Goal: Task Accomplishment & Management: Manage account settings

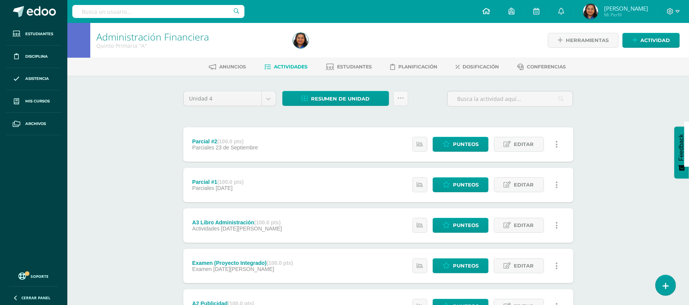
click at [490, 14] on icon at bounding box center [486, 11] width 8 height 7
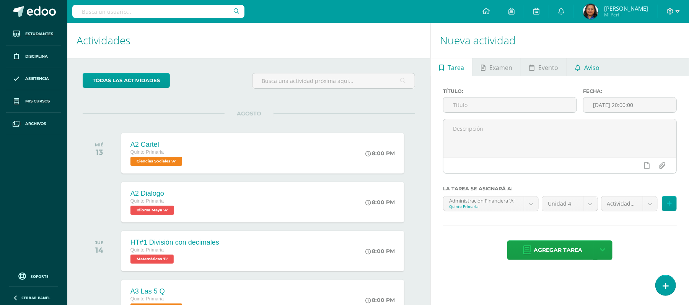
click at [594, 67] on span "Aviso" at bounding box center [591, 68] width 15 height 18
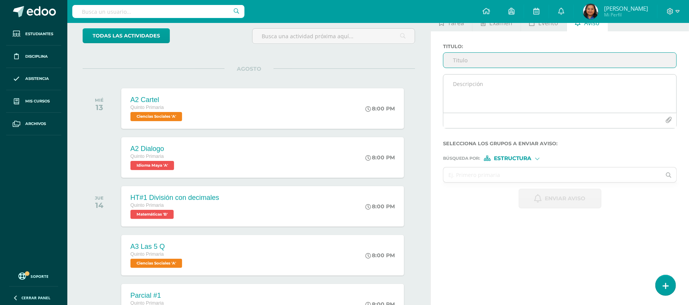
scroll to position [25, 0]
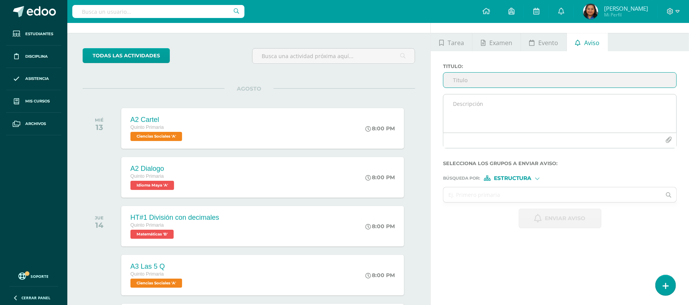
type input "f"
type input "Formulario Matemática"
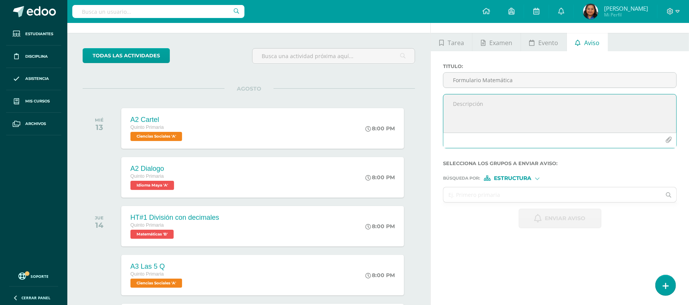
click at [533, 102] on textarea at bounding box center [559, 113] width 233 height 38
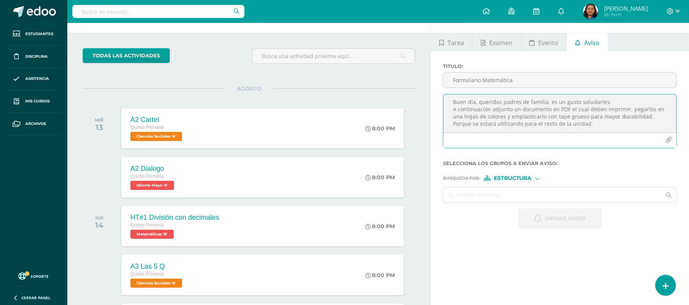
scroll to position [3, 0]
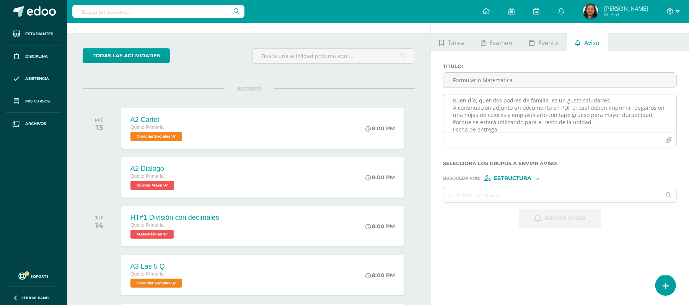
click at [503, 126] on textarea "Buen día, queridos padres de familia, es un gusto saludarles. A continuación ad…" at bounding box center [559, 113] width 233 height 38
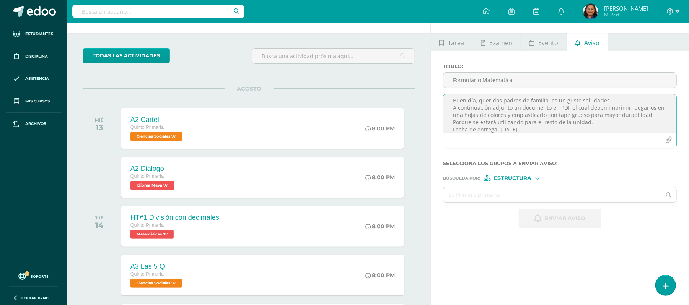
click at [650, 107] on textarea "Buen día, queridos padres de familia, es un gusto saludarles. A continuación ad…" at bounding box center [559, 113] width 233 height 38
click at [643, 107] on textarea "Buen día, queridos padres de familia, es un gusto saludarles. A continuación ad…" at bounding box center [559, 113] width 233 height 38
click at [484, 115] on textarea "Buen día, queridos padres de familia, es un gusto saludarles. A continuación ad…" at bounding box center [559, 113] width 233 height 38
click at [671, 140] on icon "button" at bounding box center [668, 140] width 7 height 7
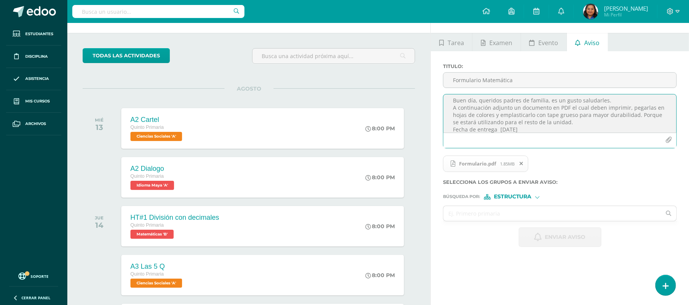
click at [574, 123] on textarea "Buen día, queridos padres de familia, es un gusto saludarles. A continuación ad…" at bounding box center [559, 113] width 233 height 38
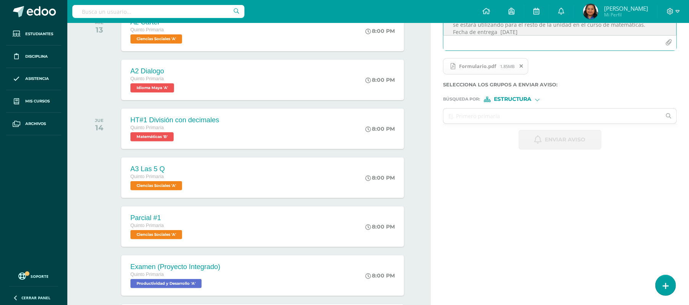
scroll to position [127, 0]
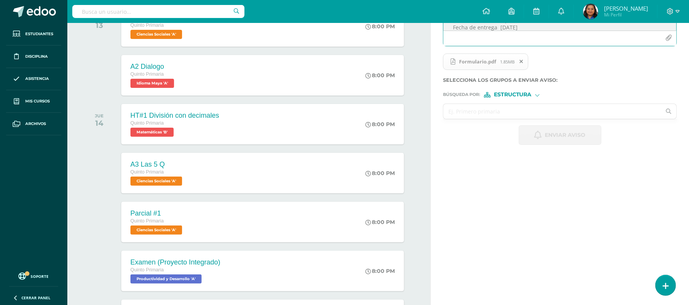
type textarea "Buen día, queridos padres de familia, es un gusto saludarles. A continuación ad…"
click at [490, 112] on input "text" at bounding box center [552, 111] width 218 height 15
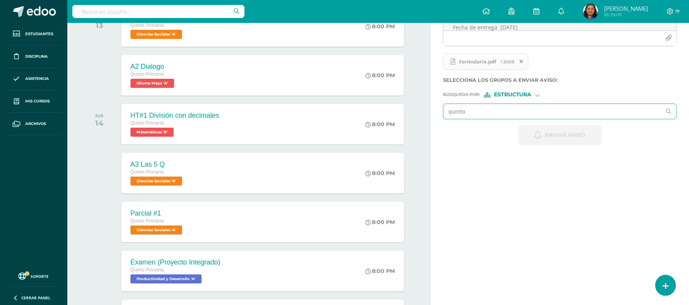
type input "quinto a"
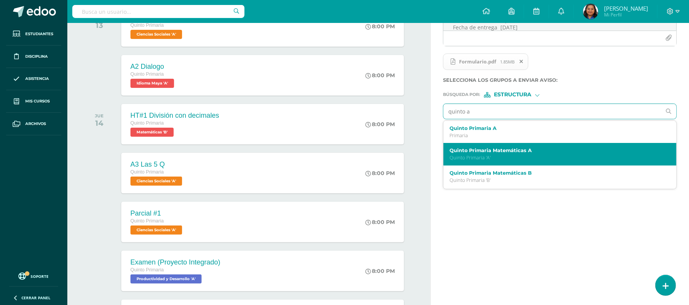
click at [489, 155] on div "Quinto Primaria Matemáticas A Quinto Primaria 'A'" at bounding box center [554, 154] width 211 height 13
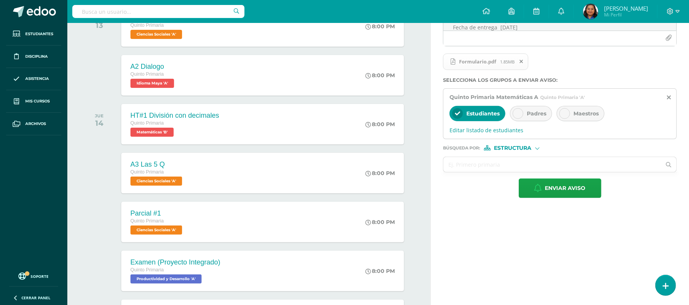
click at [516, 119] on div "Padres" at bounding box center [531, 113] width 42 height 15
click at [567, 112] on icon at bounding box center [564, 113] width 5 height 5
click at [521, 166] on input "text" at bounding box center [552, 164] width 218 height 15
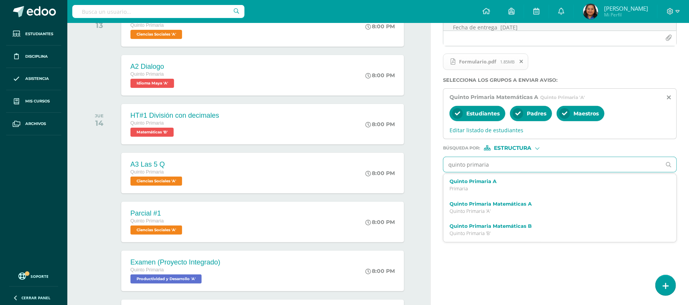
type input "quinto primaria"
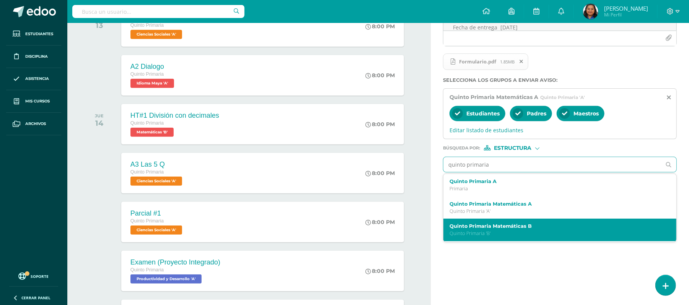
click at [510, 226] on label "Quinto Primaria Matemáticas B" at bounding box center [554, 226] width 211 height 6
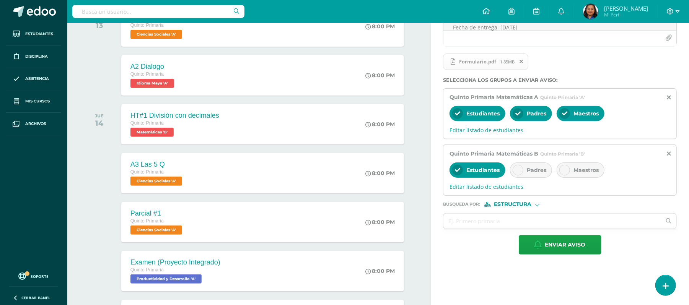
click at [520, 172] on icon at bounding box center [517, 170] width 5 height 5
click at [567, 171] on icon at bounding box center [564, 170] width 5 height 5
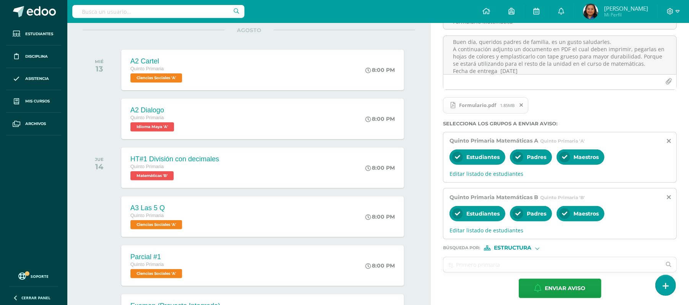
scroll to position [25, 0]
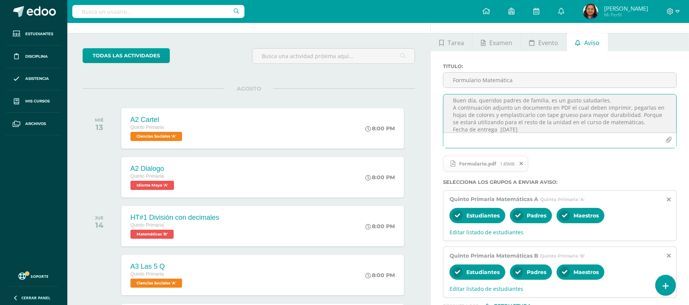
click at [541, 129] on textarea "Buen día, queridos padres de familia, es un gusto saludarles. A continuación ad…" at bounding box center [559, 113] width 233 height 38
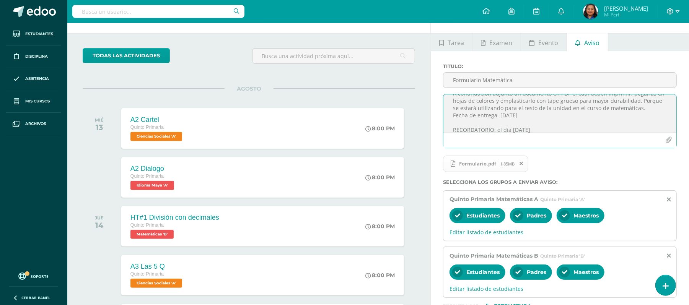
click at [511, 129] on textarea "Buen día, queridos padres de familia, es un gusto saludarles. A continuación ad…" at bounding box center [559, 113] width 233 height 38
click at [531, 128] on textarea "Buen día, queridos padres de familia, es un gusto saludarles. A continuación ad…" at bounding box center [559, 113] width 233 height 38
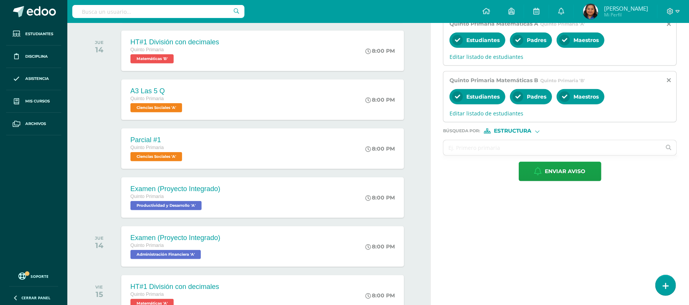
scroll to position [204, 0]
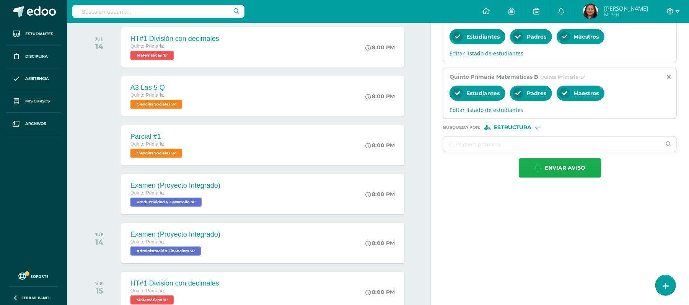
type textarea "Buen día, queridos padres de familia, es un gusto saludarles. A continuación ad…"
click at [561, 168] on span "Enviar aviso" at bounding box center [565, 168] width 41 height 19
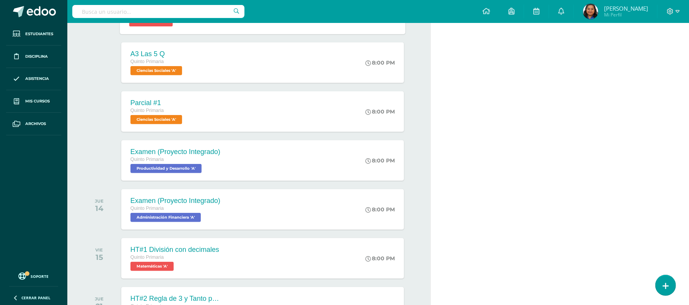
scroll to position [255, 0]
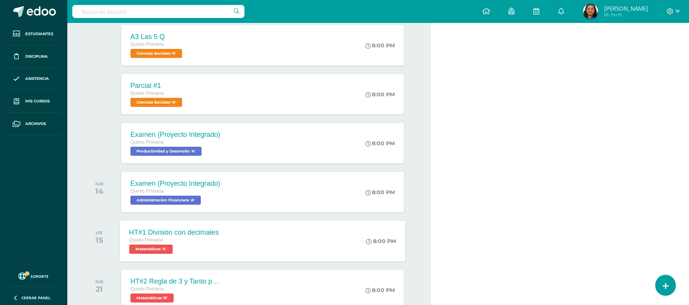
click at [265, 244] on div "HT#1 División con decimales Quinto Primaria Matemáticas 'A' 8:00 PM HT#1 Divisi…" at bounding box center [262, 241] width 285 height 41
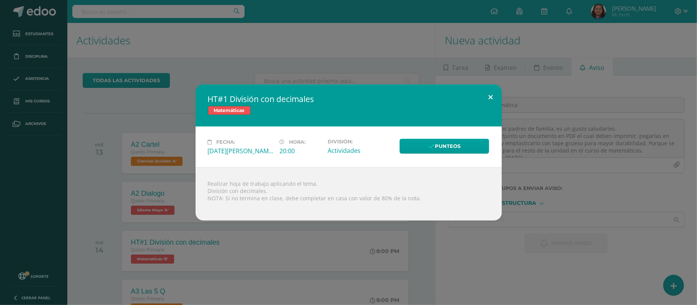
click at [492, 96] on button at bounding box center [491, 98] width 22 height 26
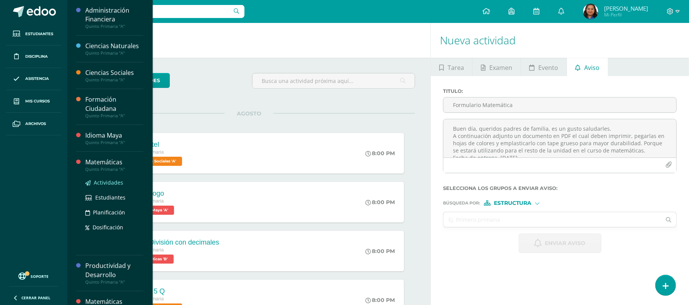
click at [111, 185] on span "Actividades" at bounding box center [108, 182] width 29 height 7
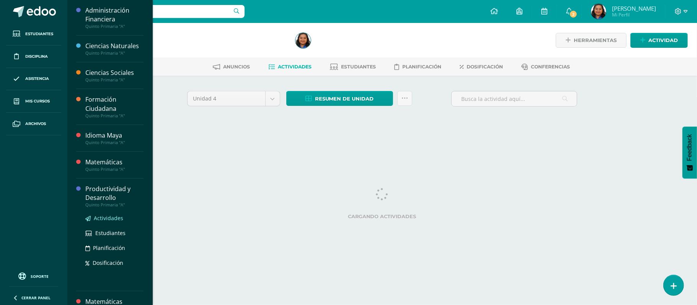
click at [101, 218] on span "Actividades" at bounding box center [108, 218] width 29 height 7
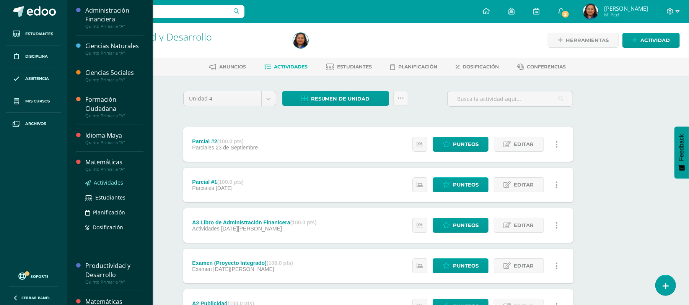
click at [112, 182] on span "Actividades" at bounding box center [108, 182] width 29 height 7
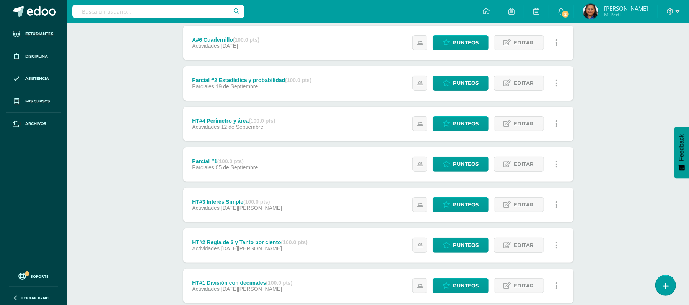
scroll to position [150, 0]
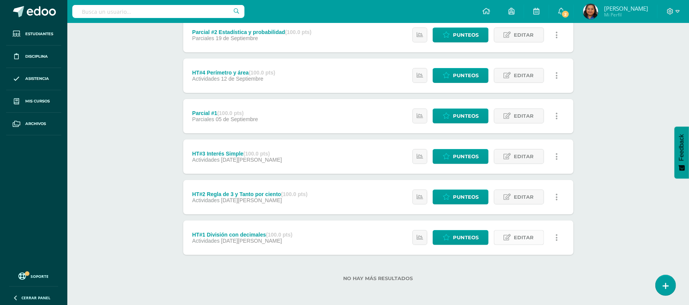
click at [527, 238] on span "Editar" at bounding box center [524, 238] width 20 height 14
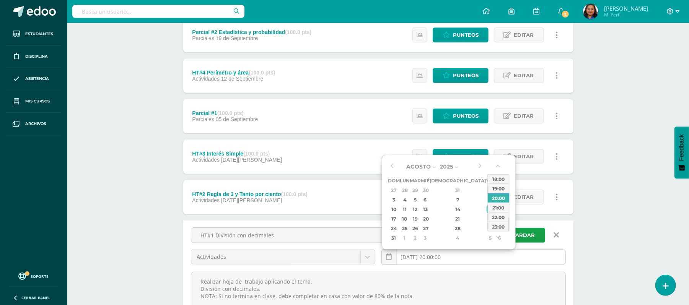
click at [472, 262] on input "2025-08-15 20:00:00" at bounding box center [474, 257] width 184 height 15
click at [447, 210] on div "14" at bounding box center [457, 209] width 45 height 9
type input "2025-08-14 20:00"
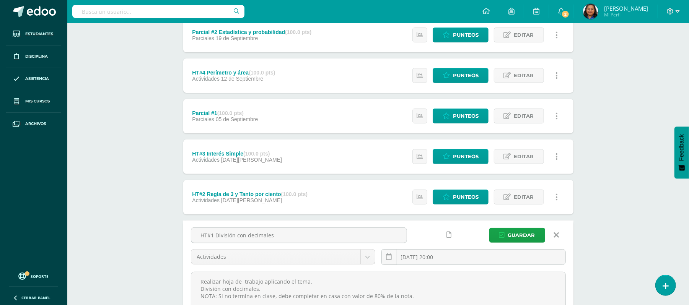
click at [634, 205] on div "Matemáticas Quinto Primaria "A" Herramientas Detalle de asistencias Actividad A…" at bounding box center [378, 144] width 622 height 542
click at [530, 234] on span "Guardar" at bounding box center [521, 235] width 27 height 14
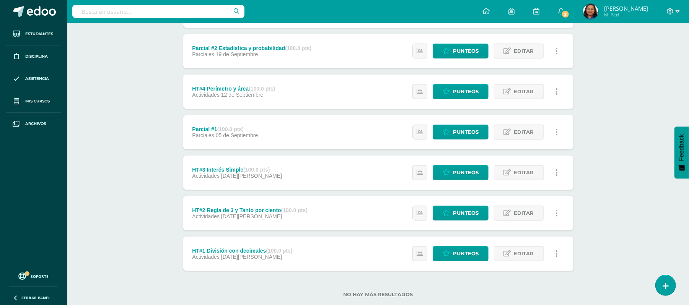
scroll to position [150, 0]
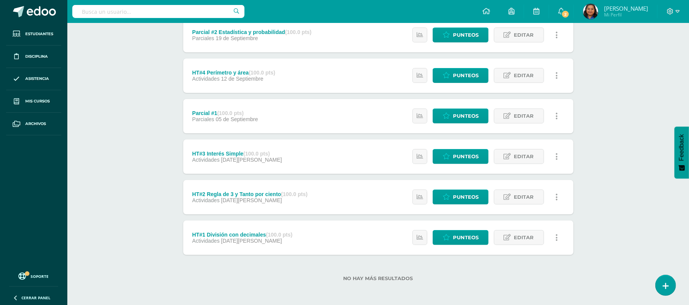
click at [348, 196] on div "HT#2 Regla de 3 y Tanto por ciento (100.0 pts) Actividades [DATE][PERSON_NAME] …" at bounding box center [378, 197] width 390 height 34
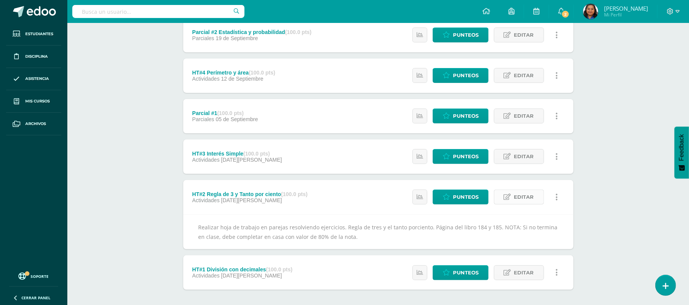
click at [516, 198] on span "Editar" at bounding box center [524, 197] width 20 height 14
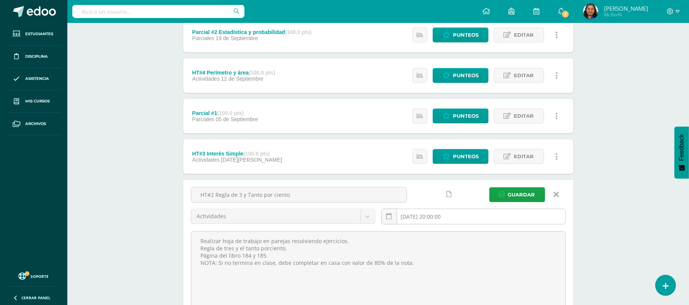
click at [441, 217] on input "[DATE] 20:00:00" at bounding box center [474, 216] width 184 height 15
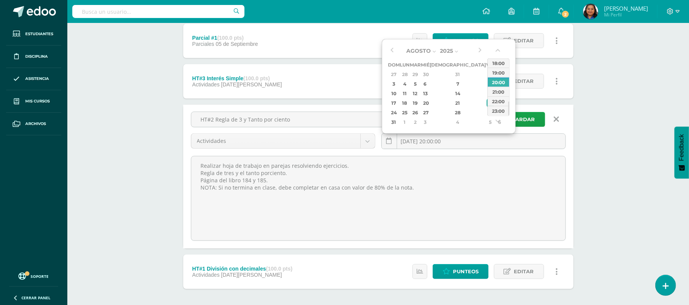
scroll to position [153, 0]
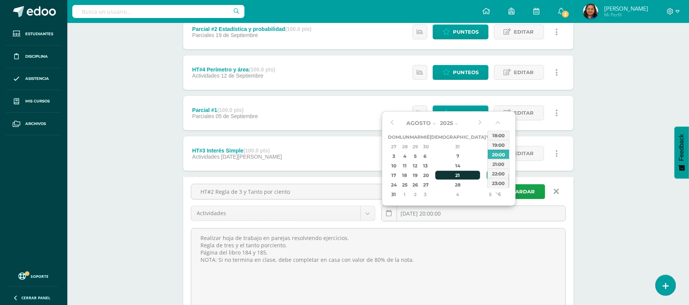
click at [451, 174] on div "21" at bounding box center [457, 175] width 45 height 9
type input "2025-08-21 20:00"
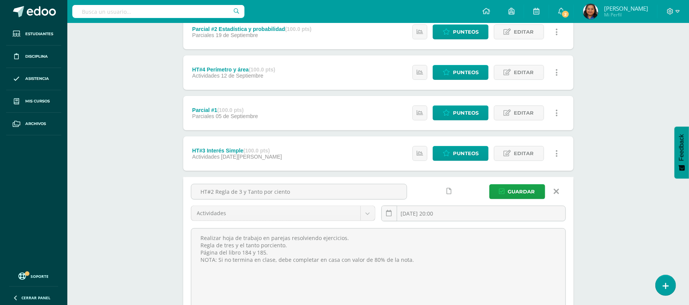
click at [617, 169] on div "Matemáticas Quinto Primaria "A" Herramientas Detalle de asistencias Actividad A…" at bounding box center [378, 141] width 622 height 542
click at [516, 189] on span "Guardar" at bounding box center [521, 192] width 27 height 14
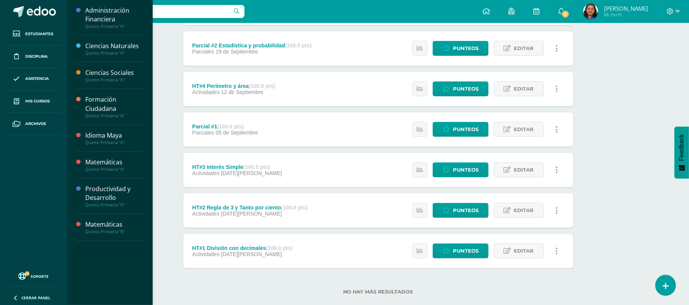
scroll to position [150, 0]
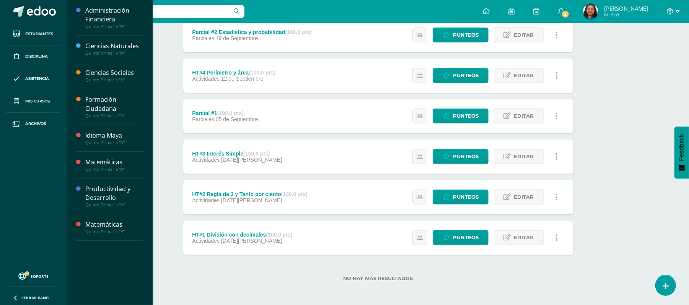
click at [340, 201] on div "HT#2 Regla de 3 y Tanto por ciento (100.0 pts) Actividades 21 de Agosto Estatus…" at bounding box center [378, 197] width 390 height 34
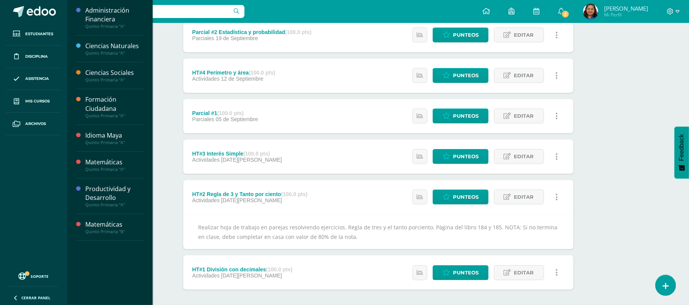
click at [360, 158] on div "HT#3 Interés Simple (100.0 pts) Actividades 29 de Agosto Estatus de Actividad: …" at bounding box center [378, 157] width 390 height 34
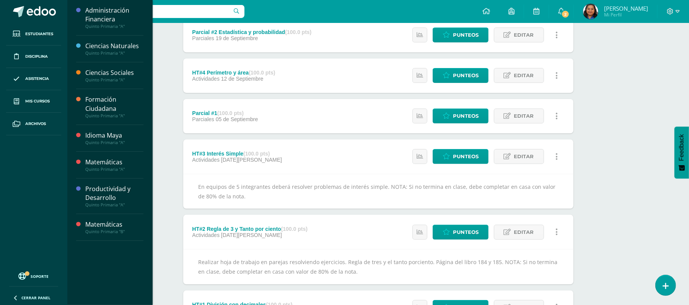
click at [291, 119] on div "Parcial #1 (100.0 pts) Parciales 05 de Septiembre Estatus de Actividad: 29 Estu…" at bounding box center [378, 116] width 390 height 34
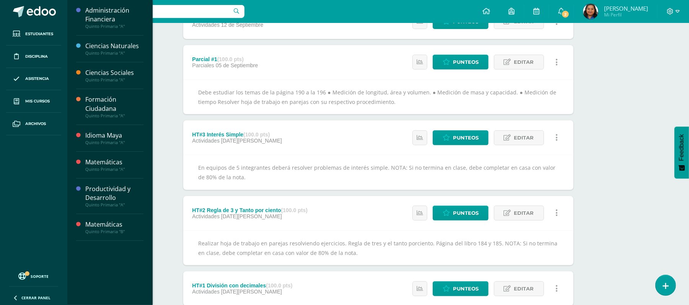
scroll to position [255, 0]
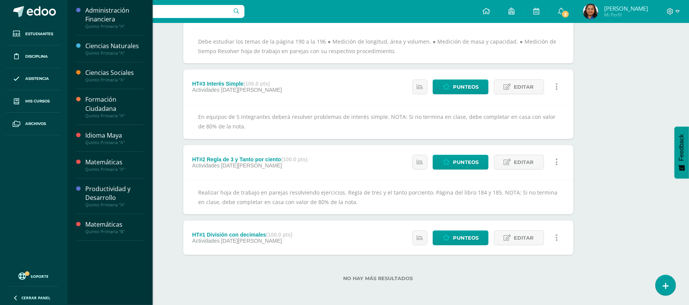
click at [343, 86] on div "HT#3 Interés Simple (100.0 pts) Actividades 29 de Agosto Estatus de Actividad: …" at bounding box center [378, 87] width 390 height 34
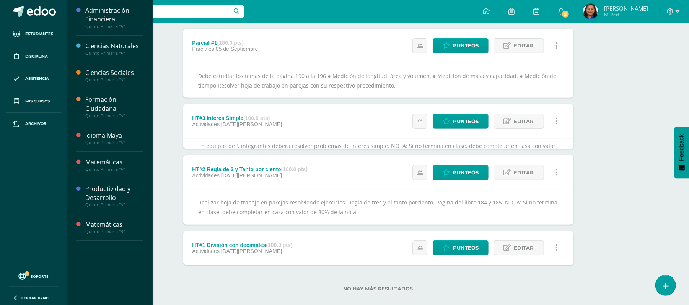
scroll to position [220, 0]
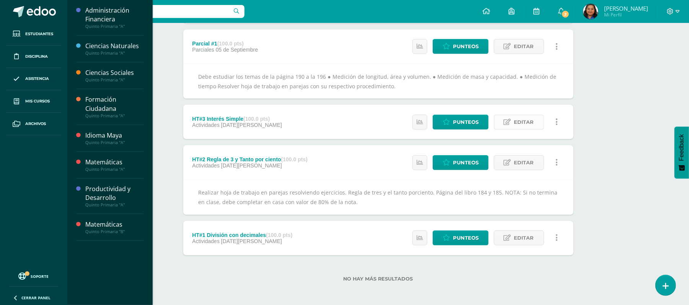
click at [524, 120] on span "Editar" at bounding box center [524, 122] width 20 height 14
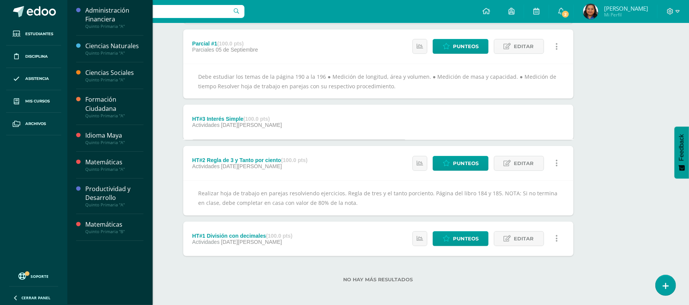
scroll to position [255, 0]
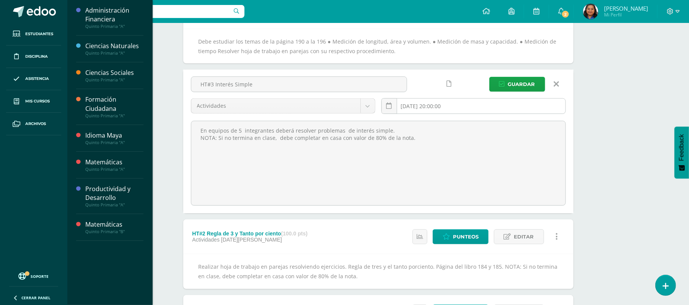
click at [415, 104] on input "2025-08-29 20:00:00" at bounding box center [474, 106] width 184 height 15
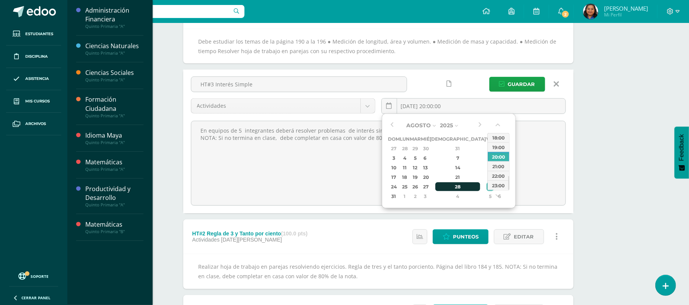
click at [454, 187] on div "28" at bounding box center [457, 186] width 45 height 9
type input "2025-08-28 20:00"
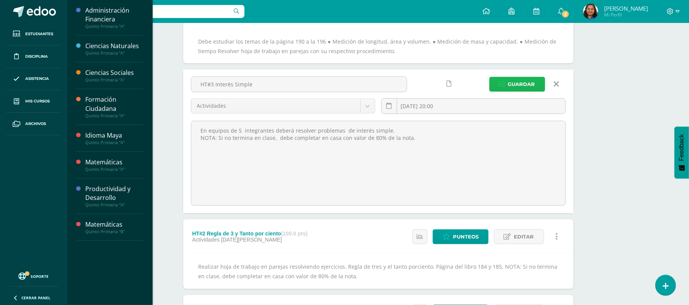
click at [518, 81] on span "Guardar" at bounding box center [521, 84] width 27 height 14
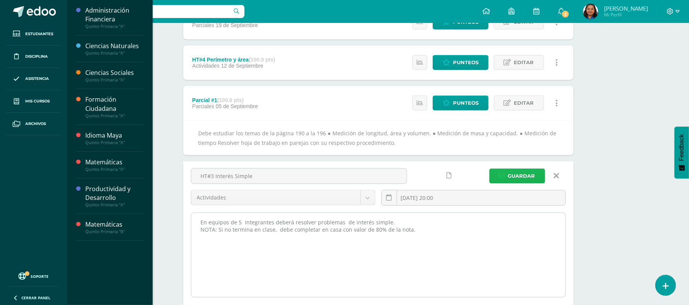
scroll to position [153, 0]
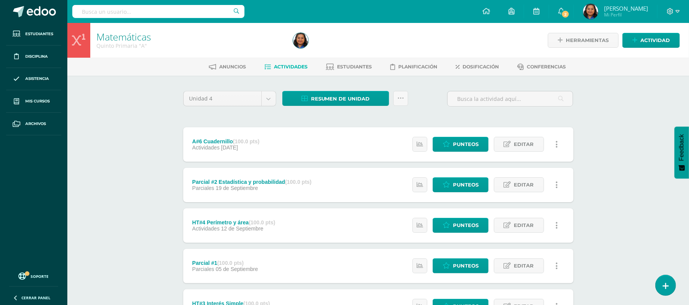
click at [415, 110] on div "Unidad 4 Unidad 1 Unidad 2 Unidad 3 Unidad 4 Resumen de unidad Descargar como H…" at bounding box center [378, 102] width 396 height 22
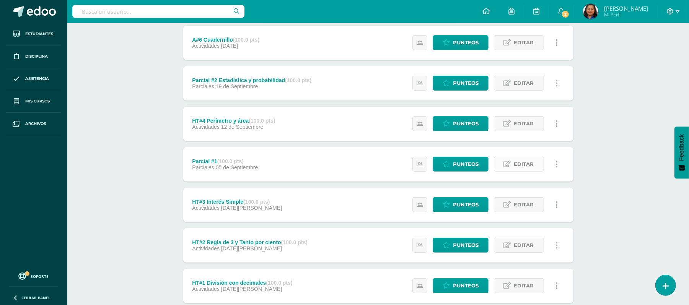
click at [521, 163] on span "Editar" at bounding box center [524, 164] width 20 height 14
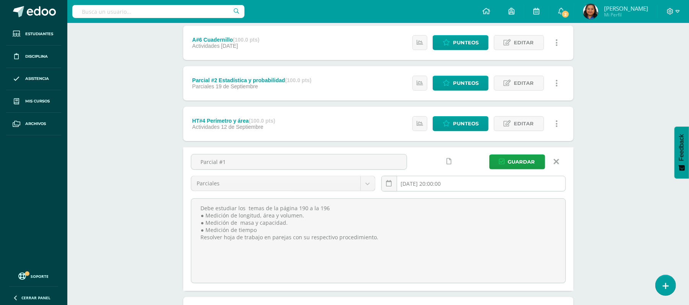
click at [438, 181] on input "2025-09-05 20:00:00" at bounding box center [474, 183] width 184 height 15
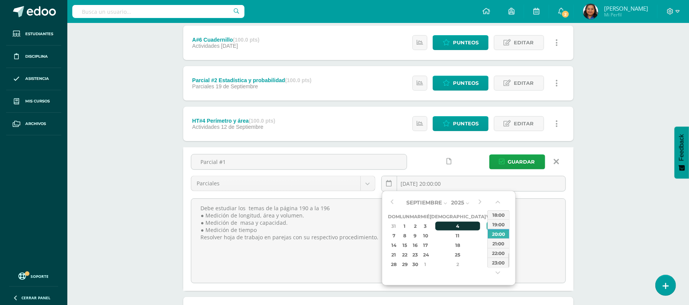
click at [450, 226] on div "4" at bounding box center [457, 226] width 45 height 9
type input "2025-09-04 20:00"
click at [519, 164] on span "Guardar" at bounding box center [521, 162] width 27 height 14
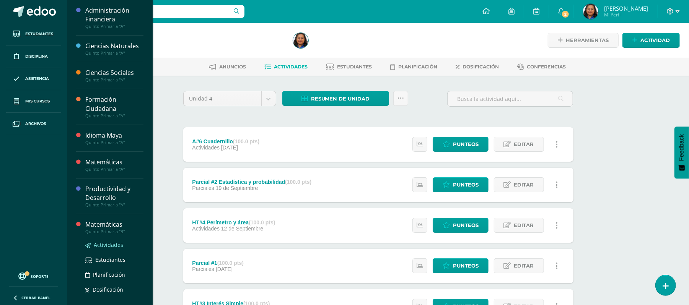
click at [107, 246] on span "Actividades" at bounding box center [108, 244] width 29 height 7
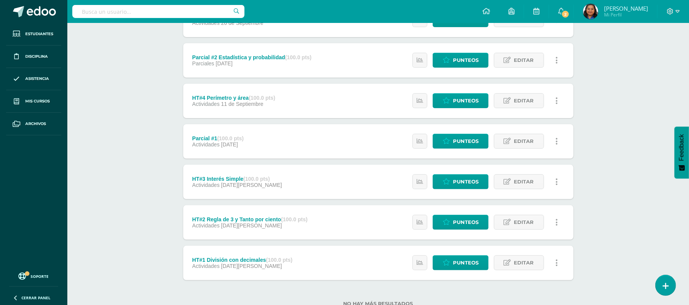
scroll to position [150, 0]
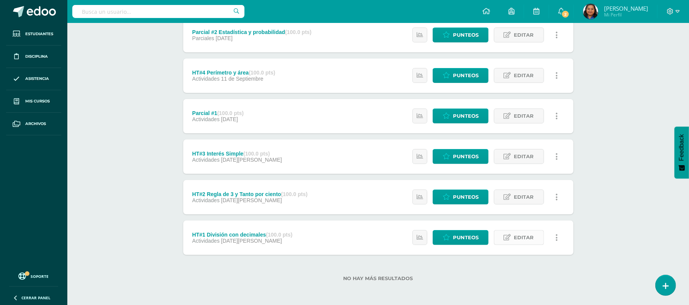
click at [517, 236] on span "Editar" at bounding box center [524, 238] width 20 height 14
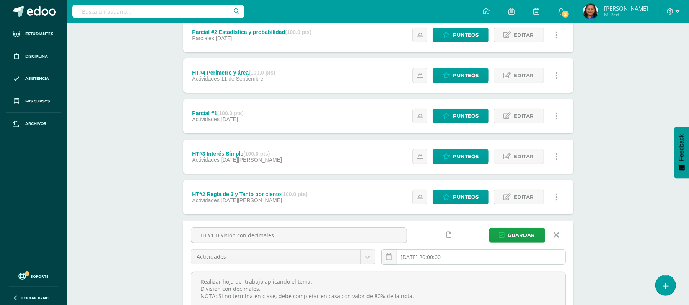
click at [454, 256] on input "[DATE] 20:00:00" at bounding box center [474, 257] width 184 height 15
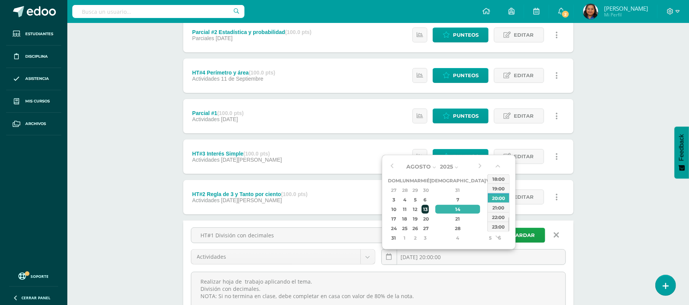
click at [428, 210] on div "13" at bounding box center [425, 209] width 7 height 9
type input "[DATE] 20:00"
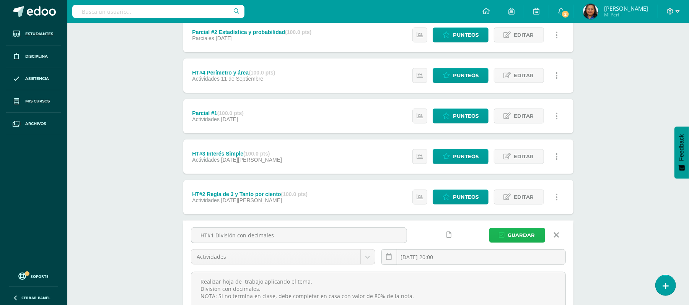
click at [527, 233] on span "Guardar" at bounding box center [521, 235] width 27 height 14
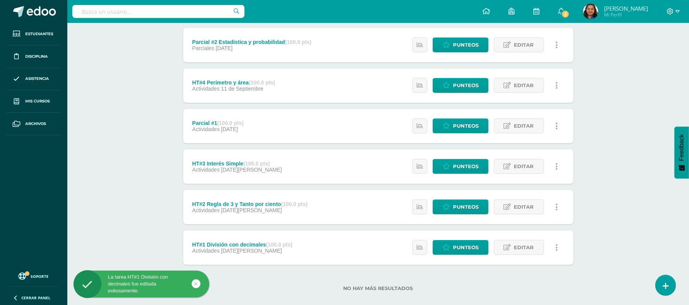
scroll to position [150, 0]
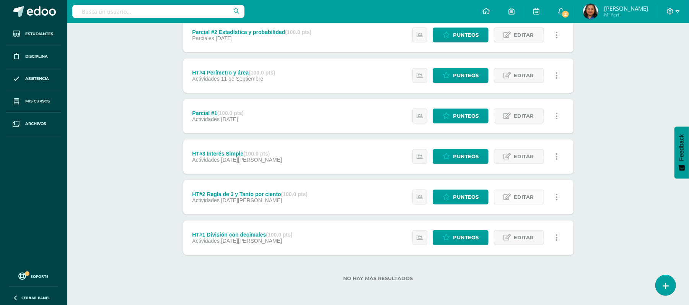
click at [520, 196] on span "Editar" at bounding box center [524, 197] width 20 height 14
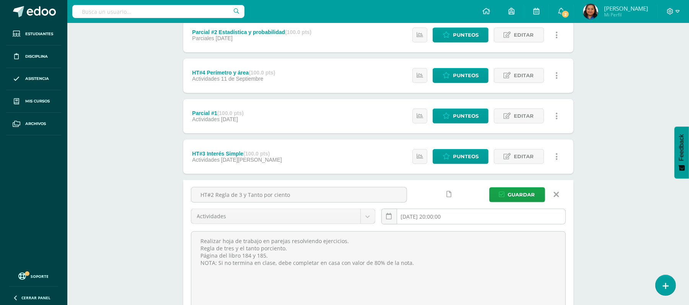
click at [464, 219] on input "2025-08-21 20:00:00" at bounding box center [474, 216] width 184 height 15
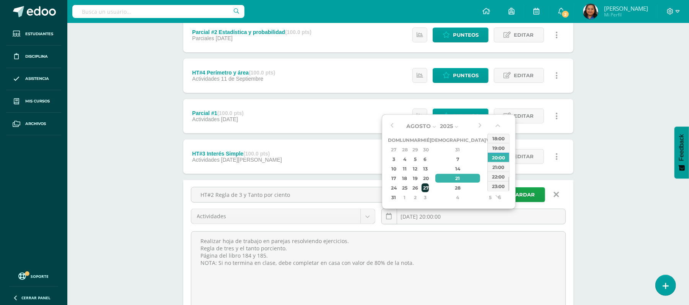
click at [428, 188] on div "27" at bounding box center [425, 188] width 7 height 9
type input "2025-08-27 20:00"
click at [533, 194] on span "Guardar" at bounding box center [521, 195] width 27 height 14
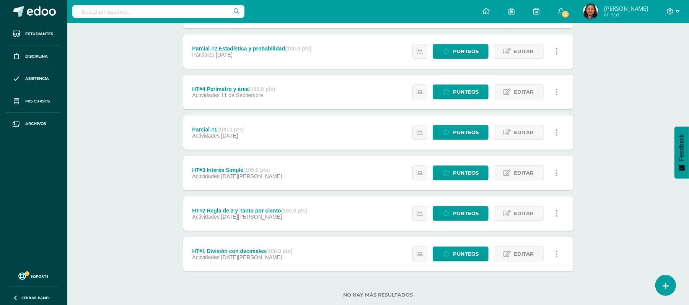
scroll to position [150, 0]
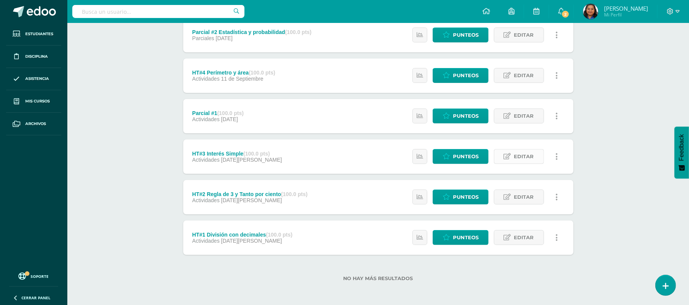
click at [517, 158] on span "Editar" at bounding box center [524, 157] width 20 height 14
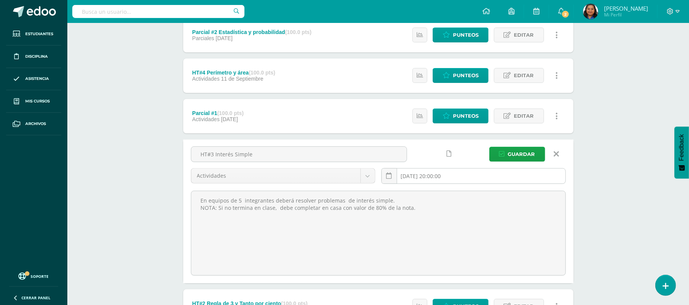
click at [455, 176] on input "2025-08-28 20:00:00" at bounding box center [474, 176] width 184 height 15
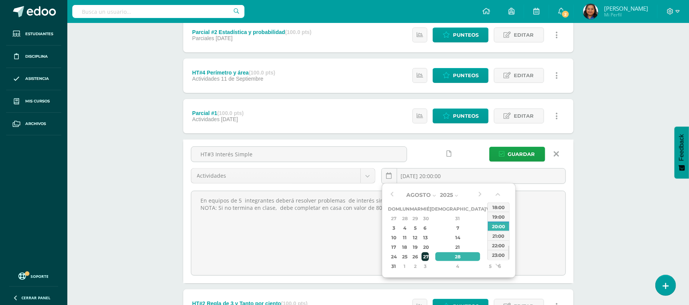
click at [428, 256] on div "27" at bounding box center [425, 256] width 7 height 9
type input "2025-08-27 20:00"
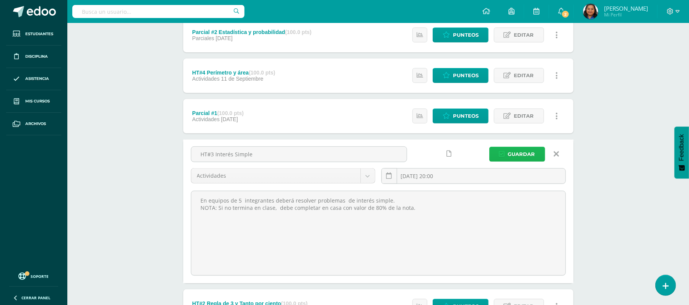
click at [507, 152] on button "Guardar" at bounding box center [517, 154] width 56 height 15
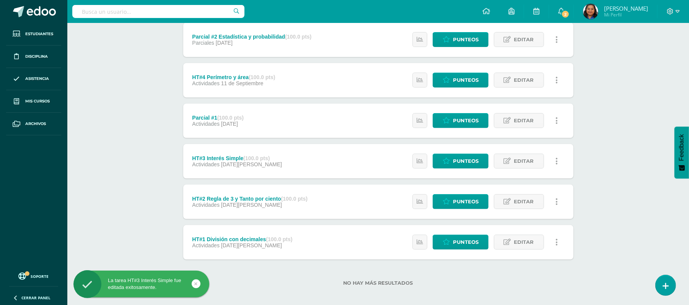
scroll to position [150, 0]
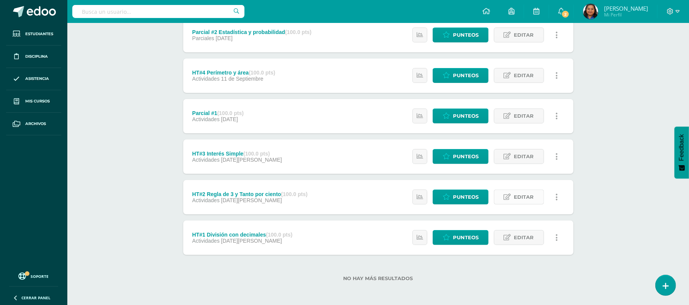
click at [509, 197] on icon at bounding box center [507, 197] width 7 height 7
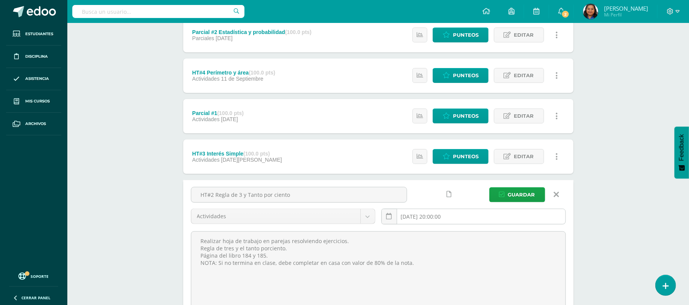
click at [474, 216] on input "[DATE] 20:00:00" at bounding box center [474, 216] width 184 height 15
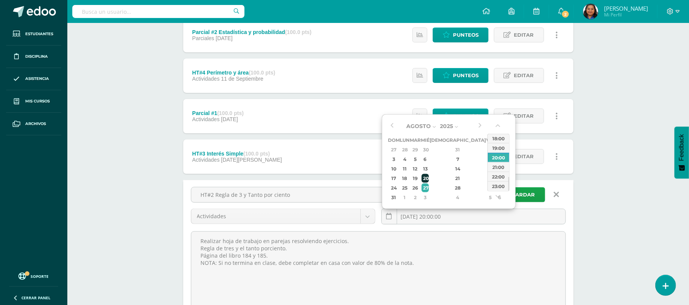
click at [428, 181] on div "20" at bounding box center [425, 178] width 7 height 9
type input "[DATE] 20:00"
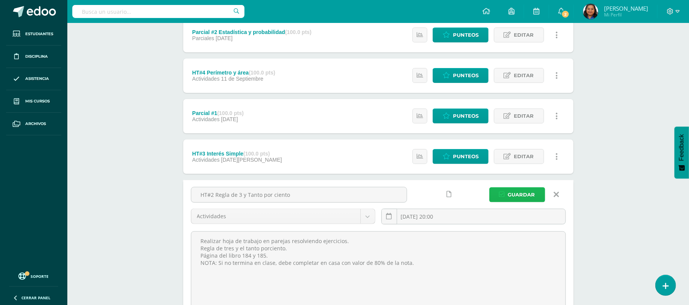
click at [528, 195] on span "Guardar" at bounding box center [521, 195] width 27 height 14
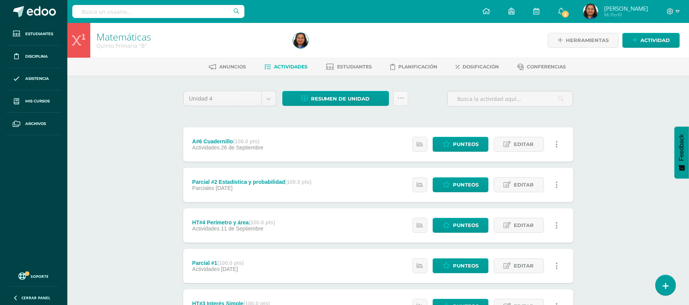
scroll to position [102, 0]
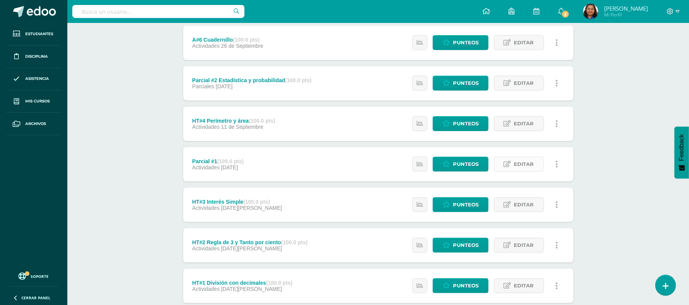
click at [519, 162] on span "Editar" at bounding box center [524, 164] width 20 height 14
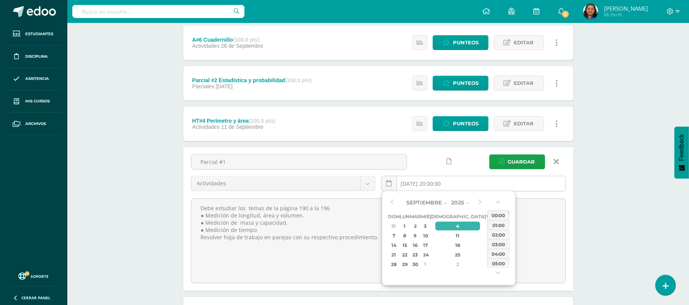
click at [453, 185] on input "[DATE] 20:00:00" at bounding box center [474, 183] width 184 height 15
click at [428, 227] on div "3" at bounding box center [425, 226] width 7 height 9
type input "2025-09-03 20:00"
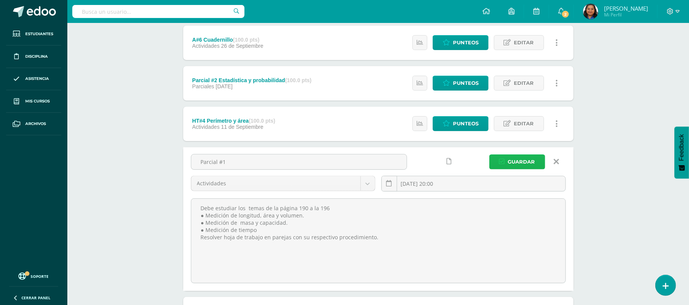
click at [513, 160] on span "Guardar" at bounding box center [521, 162] width 27 height 14
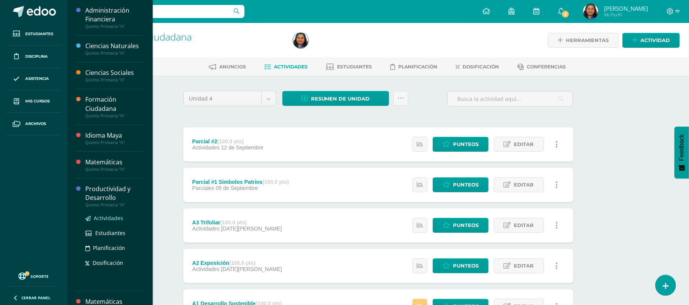
click at [111, 217] on span "Actividades" at bounding box center [108, 218] width 29 height 7
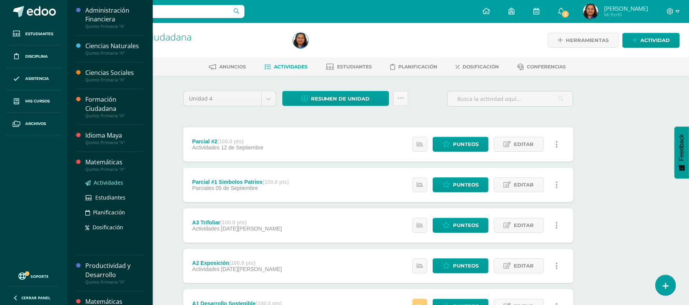
click at [104, 181] on span "Actividades" at bounding box center [108, 182] width 29 height 7
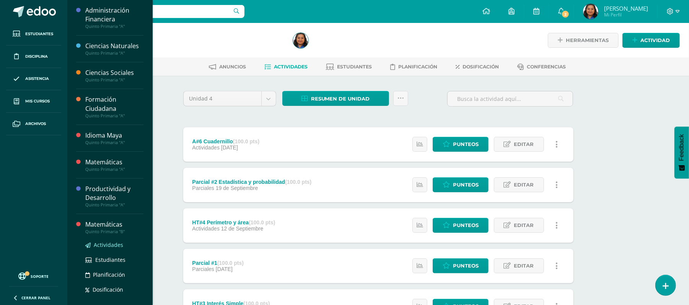
click at [116, 245] on span "Actividades" at bounding box center [108, 244] width 29 height 7
